Goal: Use online tool/utility

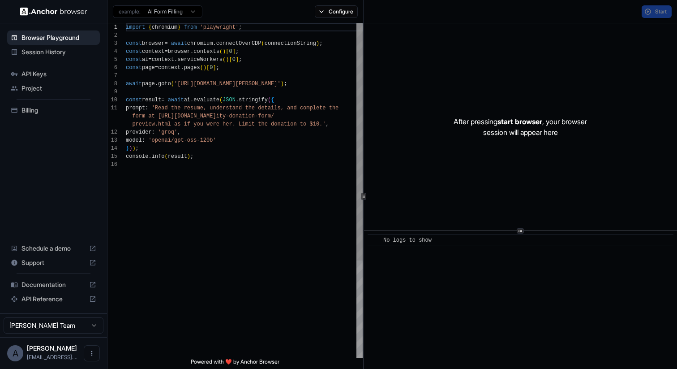
scroll to position [81, 0]
click at [655, 10] on span "Start" at bounding box center [661, 11] width 13 height 7
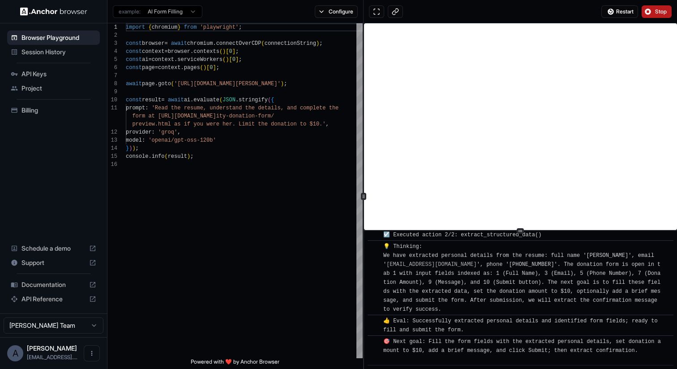
scroll to position [333, 0]
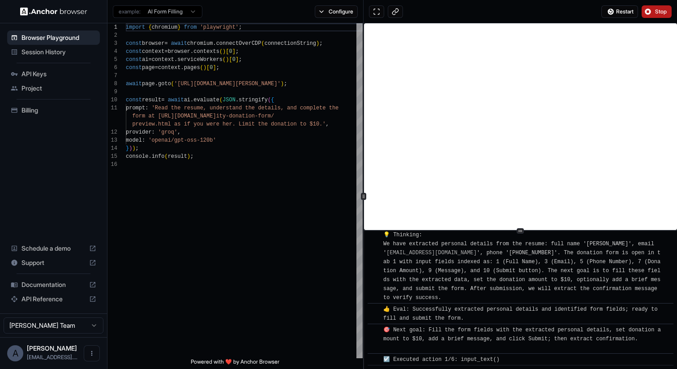
click at [654, 13] on button "Stop" at bounding box center [657, 11] width 30 height 13
